Goal: Find specific page/section: Find specific page/section

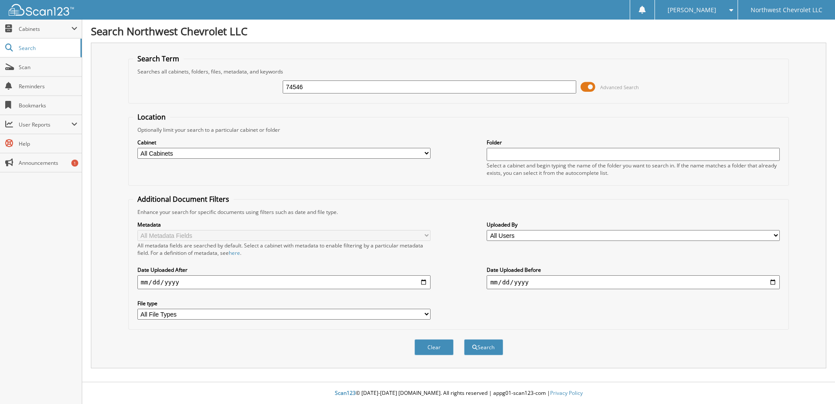
type input "74546"
click at [464, 339] on button "Search" at bounding box center [483, 347] width 39 height 16
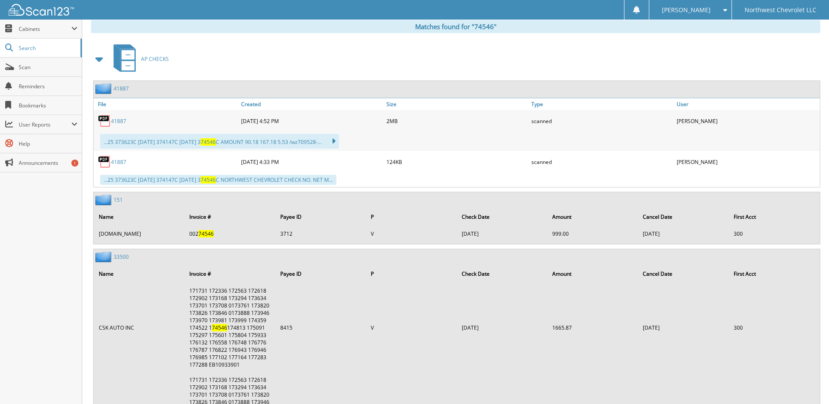
scroll to position [188, 0]
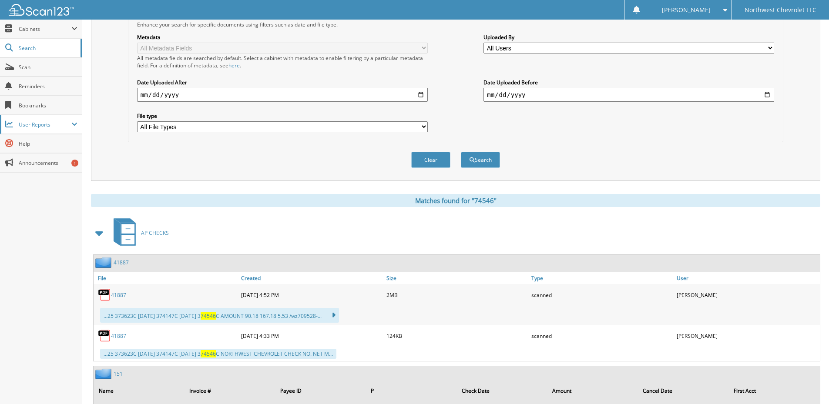
click at [54, 128] on span "User Reports" at bounding box center [45, 124] width 53 height 7
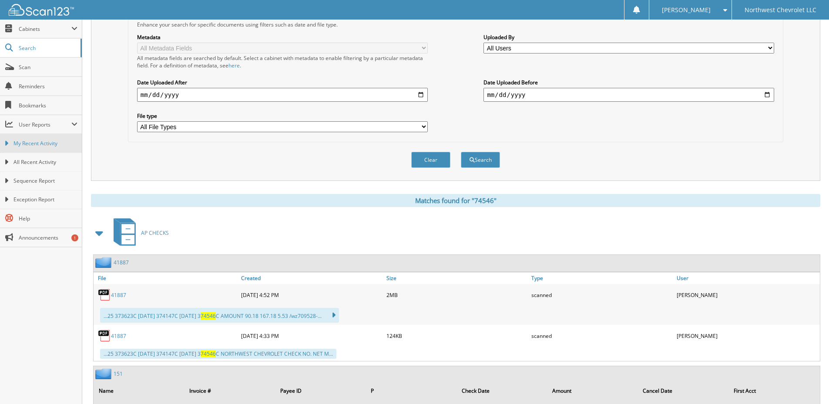
click at [48, 144] on span "My Recent Activity" at bounding box center [45, 144] width 64 height 8
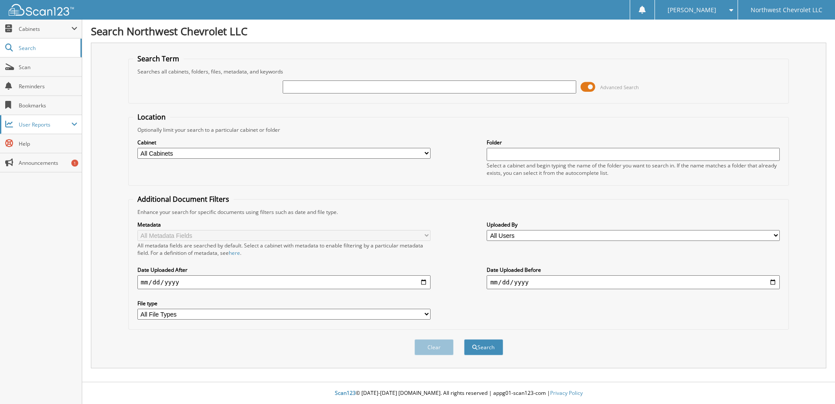
click at [59, 129] on span "User Reports" at bounding box center [41, 124] width 82 height 19
click at [47, 161] on span "All Recent Activity" at bounding box center [45, 162] width 64 height 8
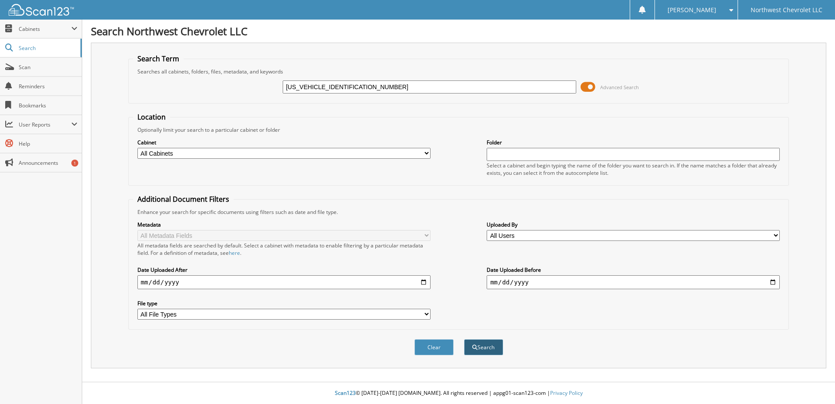
type input "[US_VEHICLE_IDENTIFICATION_NUMBER]"
click at [486, 342] on button "Search" at bounding box center [483, 347] width 39 height 16
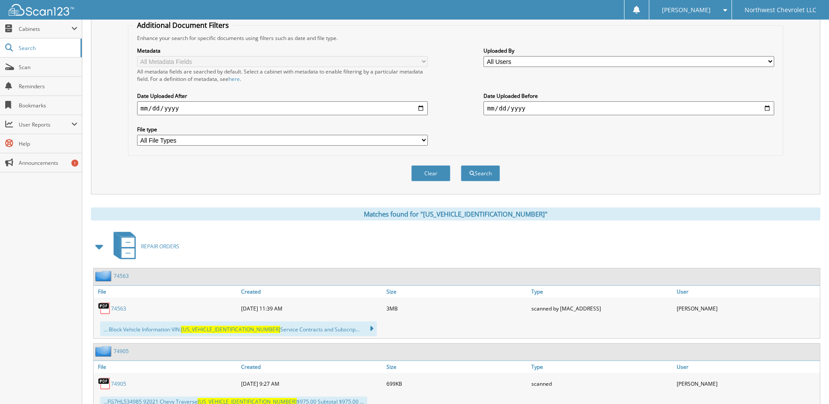
scroll to position [305, 0]
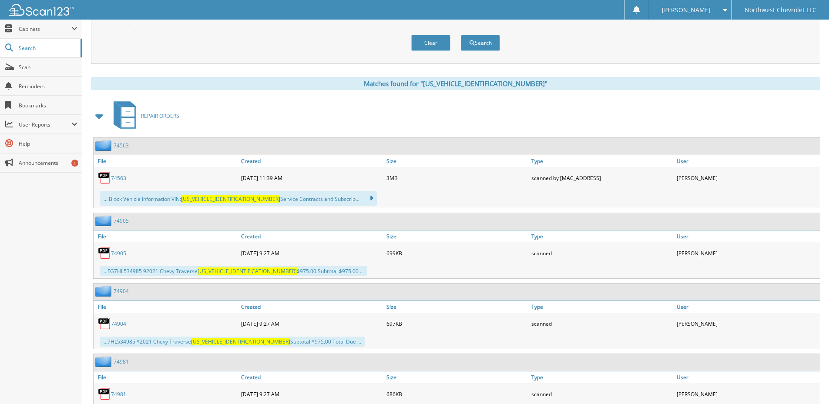
click at [121, 254] on link "74905" at bounding box center [118, 253] width 15 height 7
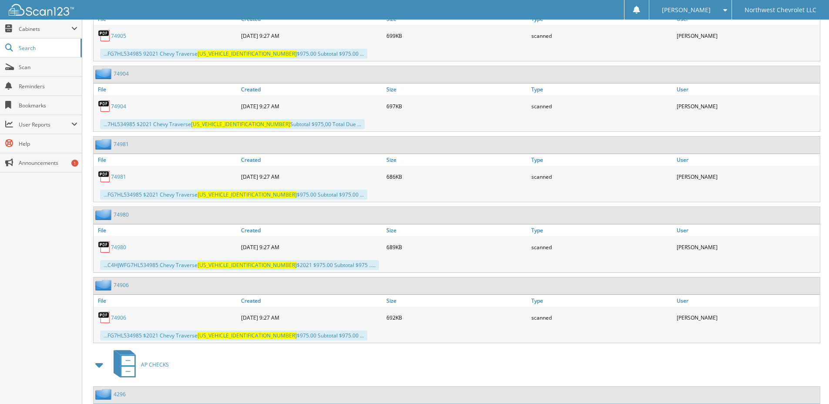
scroll to position [597, 0]
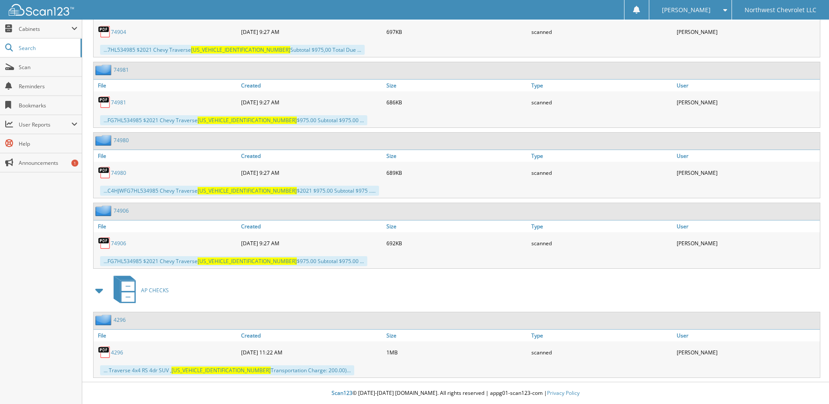
click at [119, 354] on link "4296" at bounding box center [117, 352] width 12 height 7
click at [120, 241] on link "74906" at bounding box center [118, 243] width 15 height 7
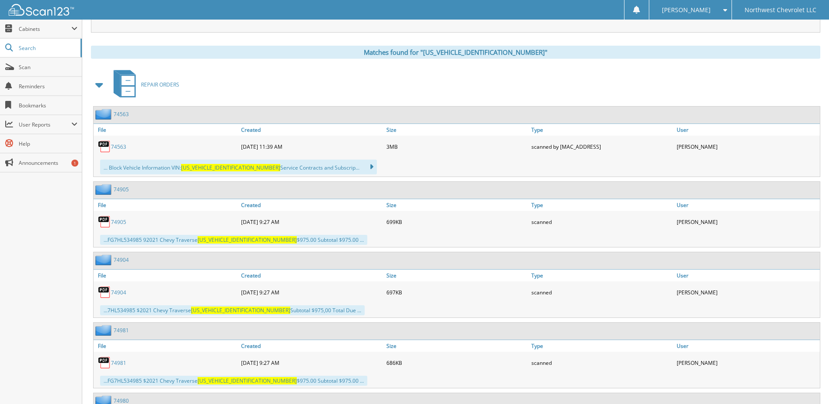
click at [120, 147] on link "74563" at bounding box center [118, 146] width 15 height 7
drag, startPoint x: 325, startPoint y: 70, endPoint x: 225, endPoint y: 44, distance: 103.1
click at [323, 71] on div "REPAIR ORDERS" at bounding box center [455, 84] width 729 height 34
